Goal: Find specific page/section: Find specific page/section

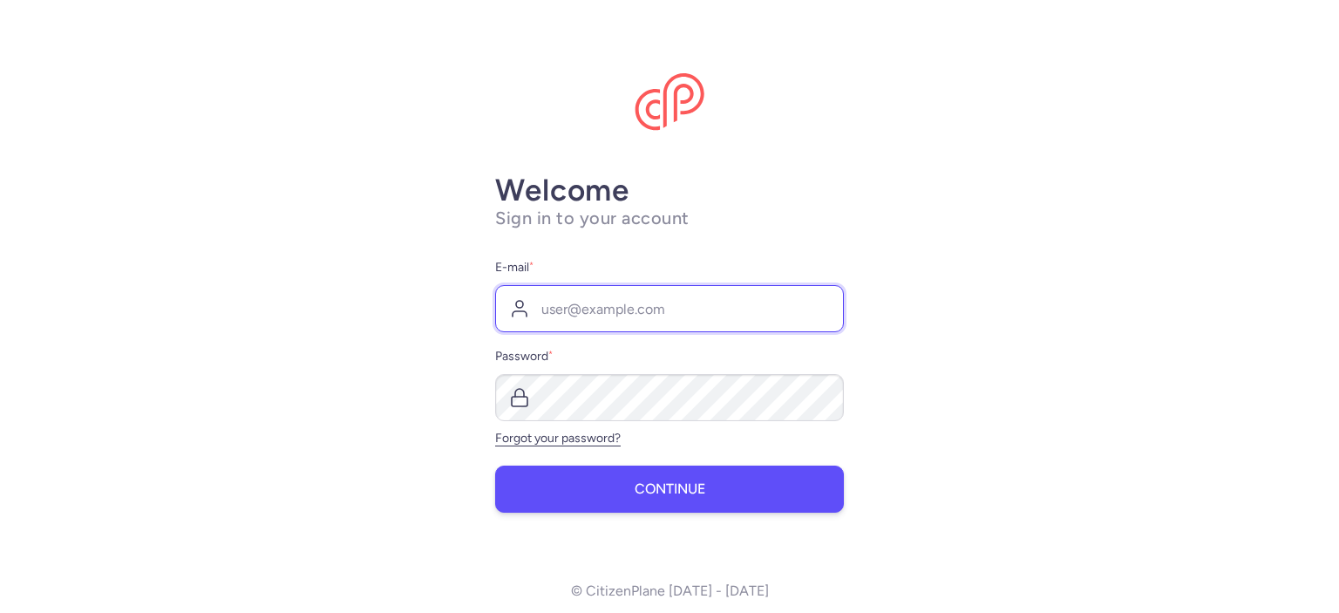
type input "[EMAIL_ADDRESS][DOMAIN_NAME]"
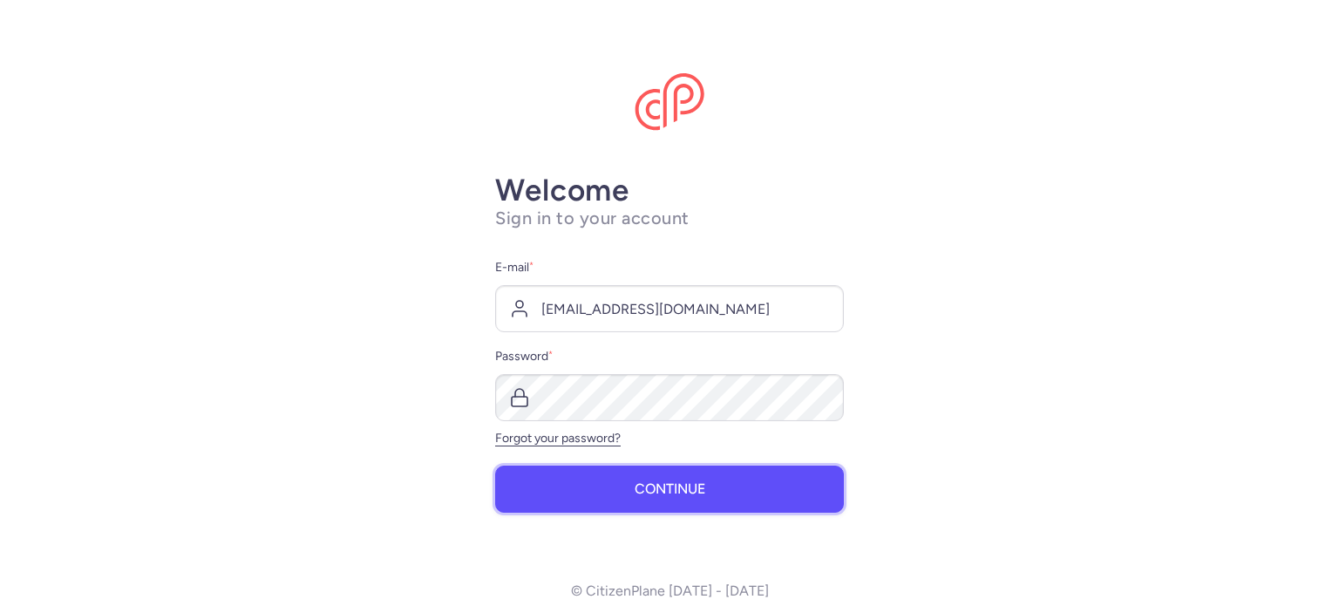
click at [620, 498] on button "Continue" at bounding box center [669, 488] width 349 height 47
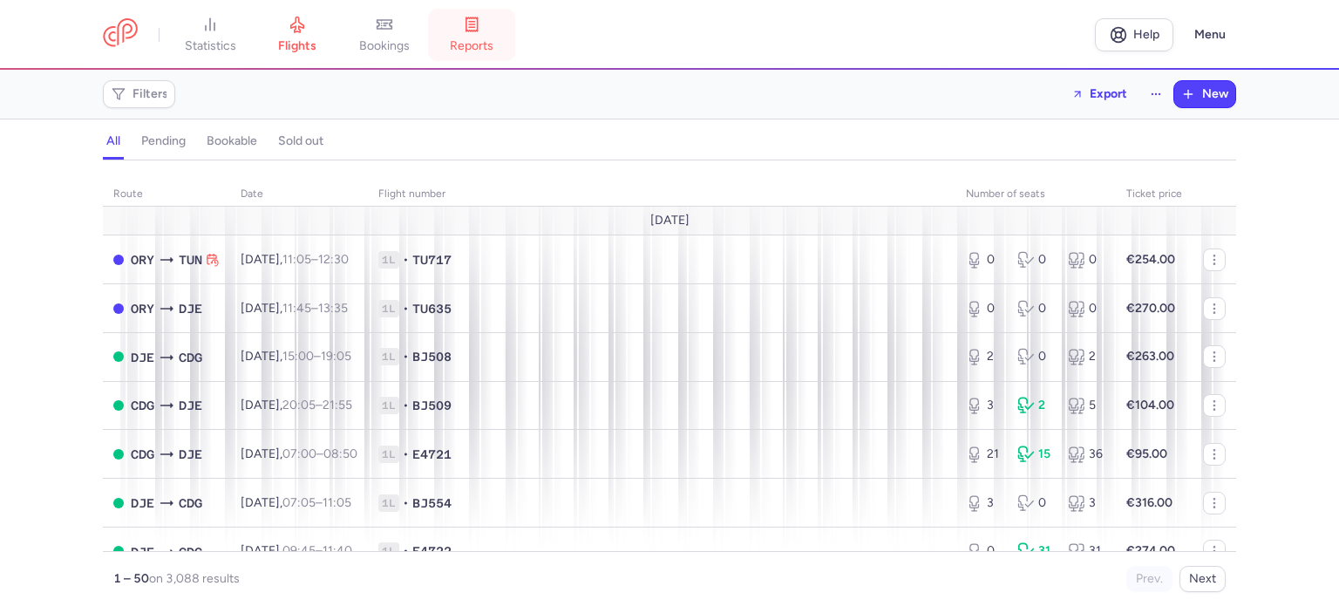
click at [474, 22] on icon at bounding box center [471, 22] width 5 height 0
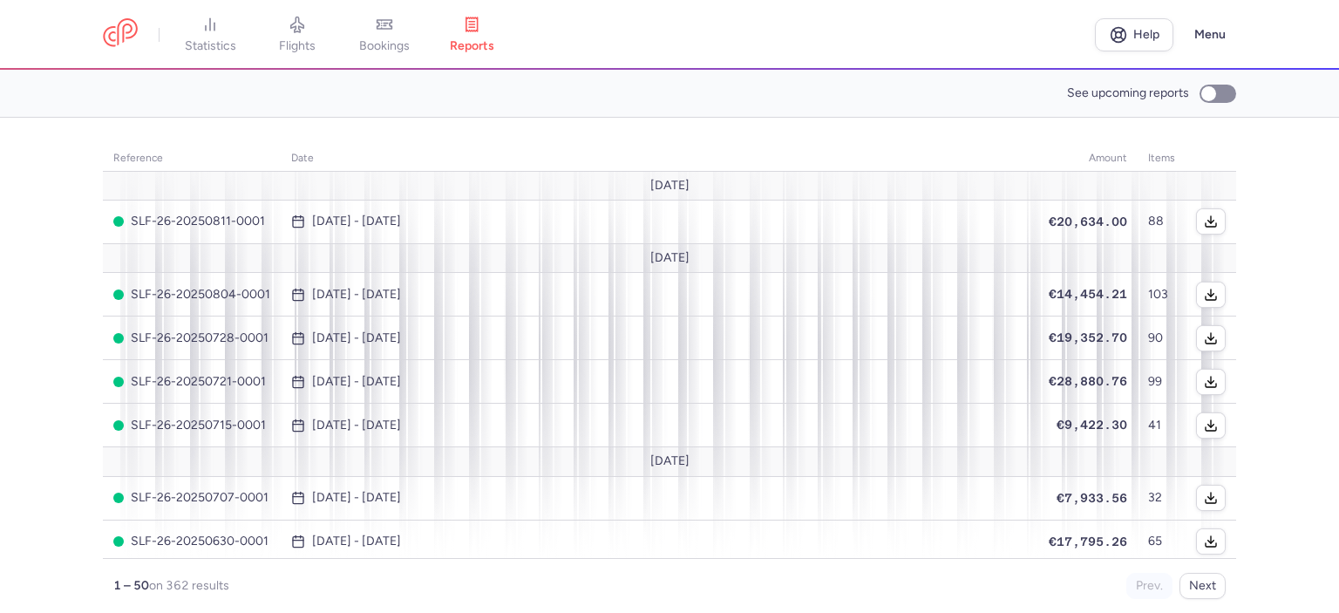
drag, startPoint x: 1245, startPoint y: 83, endPoint x: 1238, endPoint y: 90, distance: 9.9
click at [1243, 86] on section "See upcoming reports" at bounding box center [669, 94] width 1339 height 48
click at [1235, 92] on input "See upcoming reports" at bounding box center [1217, 94] width 37 height 18
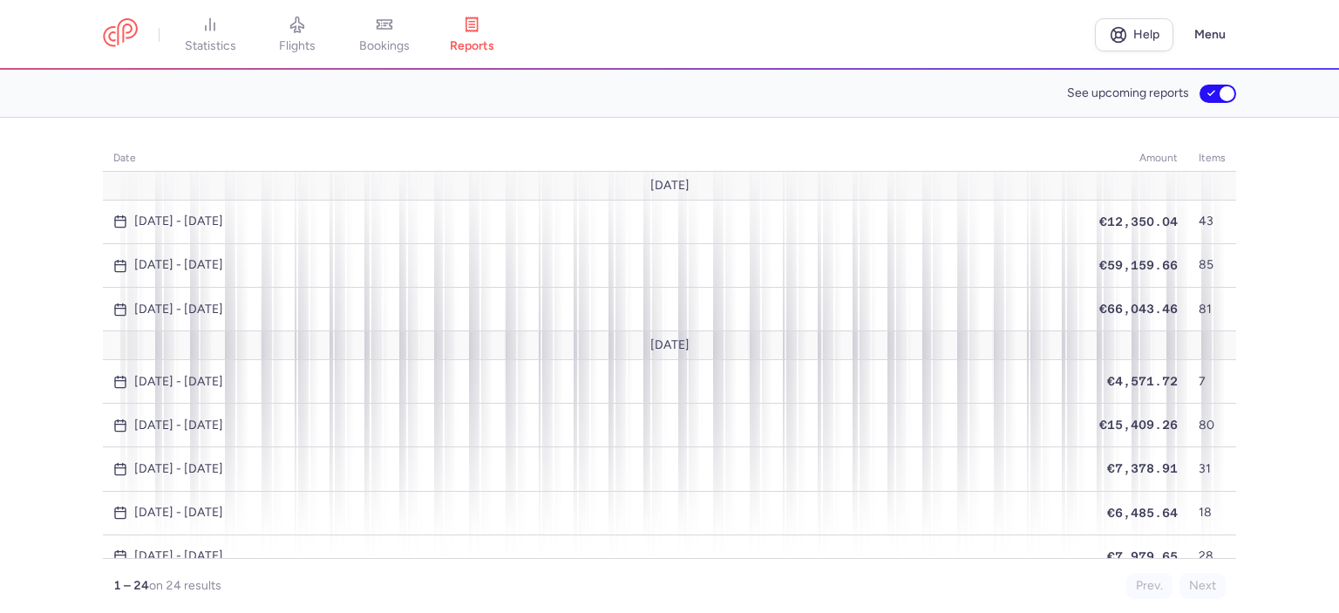
click at [1197, 86] on label "See upcoming reports" at bounding box center [1151, 93] width 169 height 26
click at [1199, 86] on input "See upcoming reports" at bounding box center [1217, 94] width 37 height 18
checkbox input "false"
